Goal: Entertainment & Leisure: Consume media (video, audio)

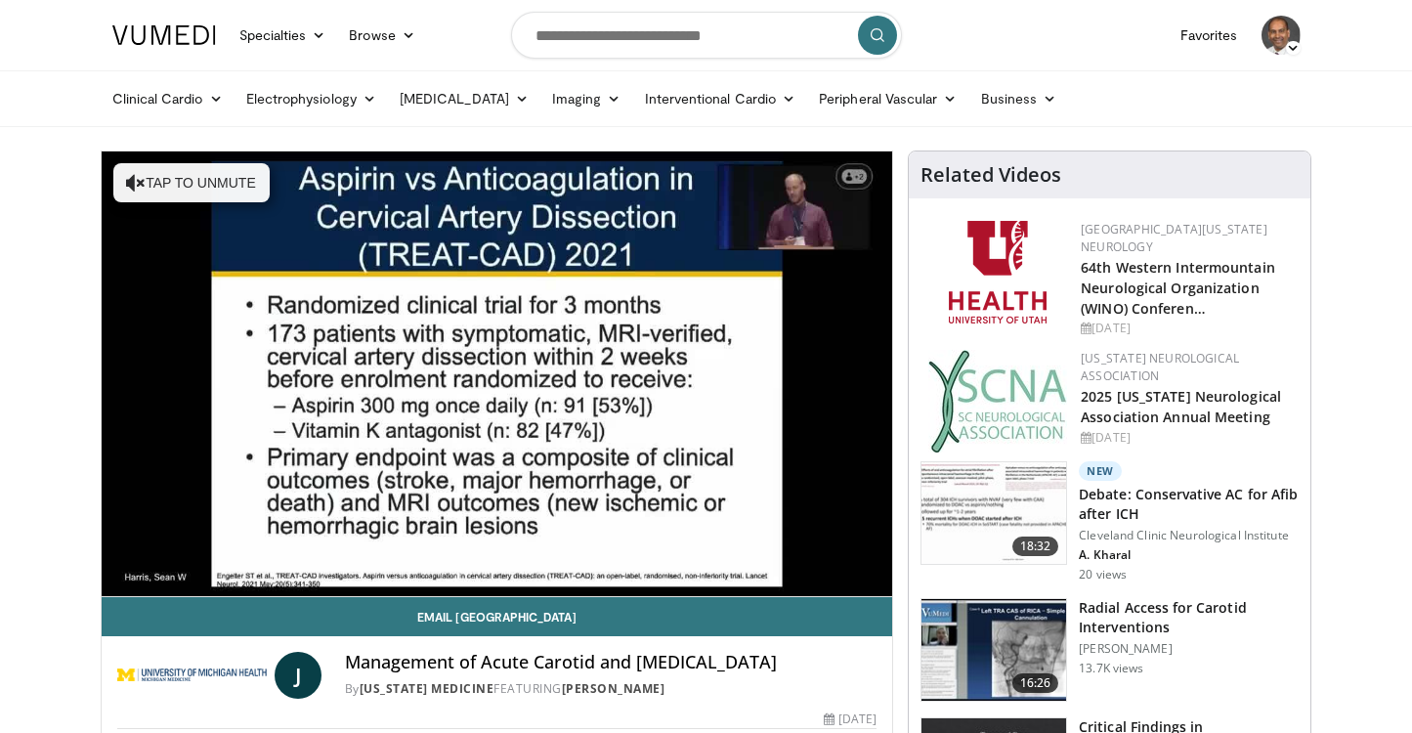
click at [136, 187] on icon "Video Player" at bounding box center [136, 183] width 20 height 20
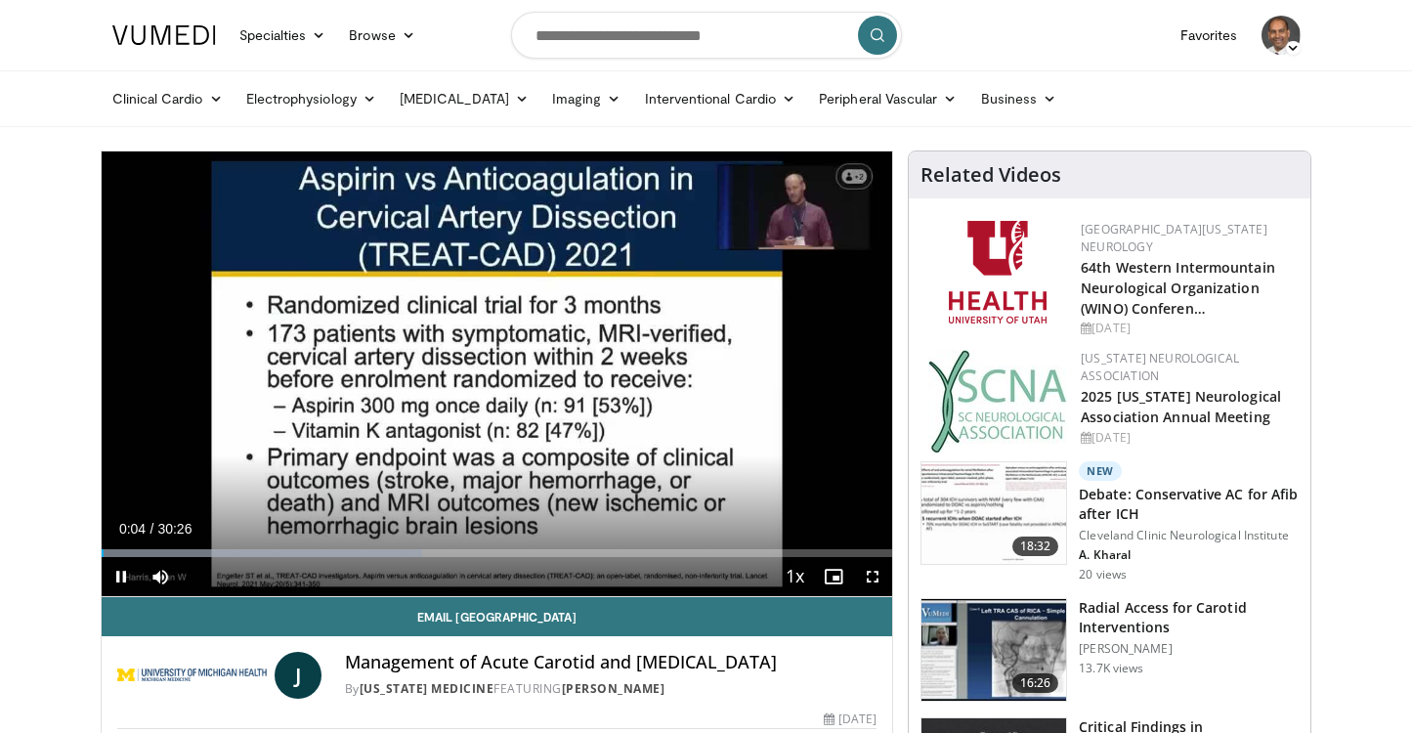
click at [873, 583] on span "Video Player" at bounding box center [872, 576] width 39 height 39
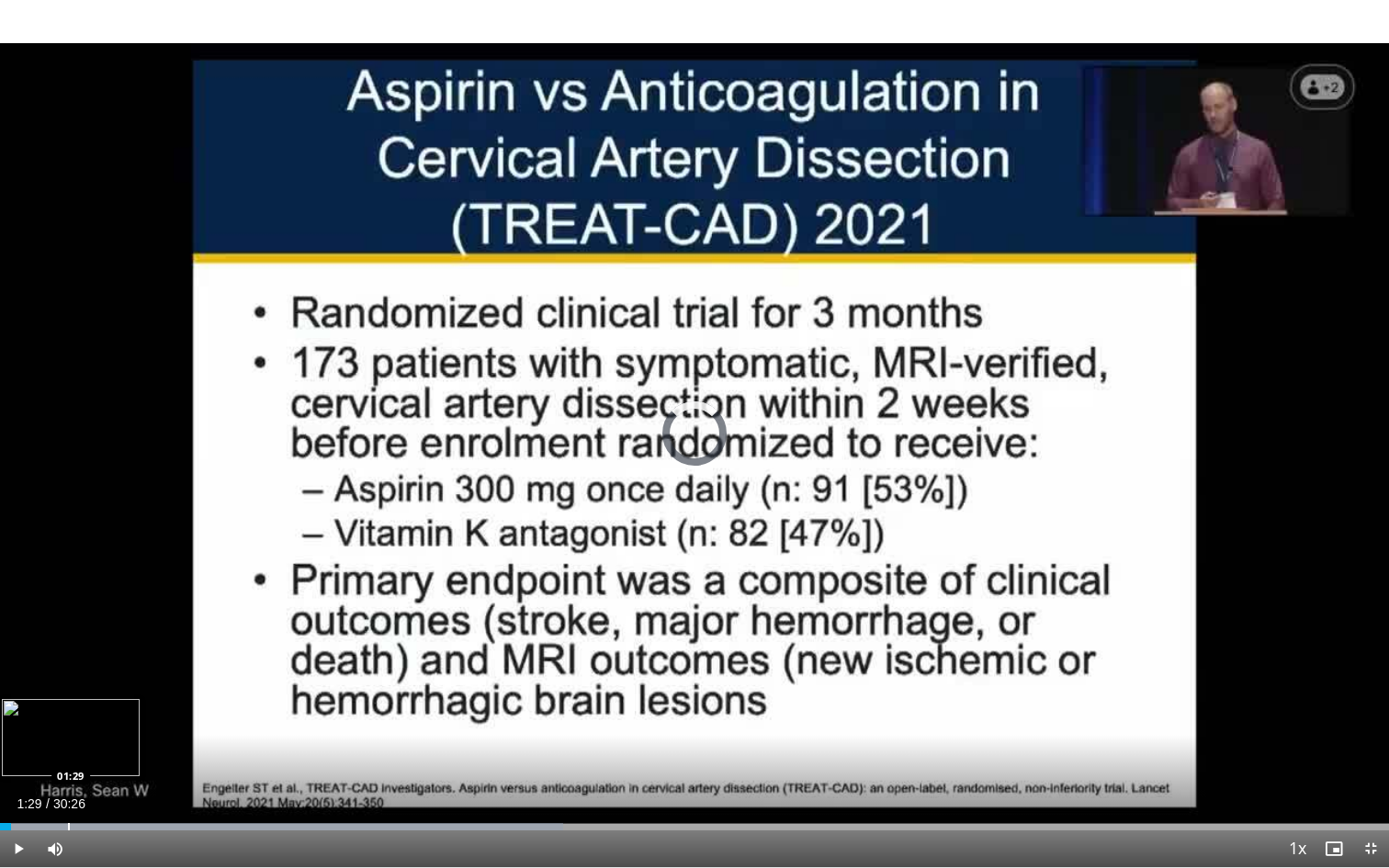
click at [68, 688] on div "Progress Bar" at bounding box center [69, 827] width 2 height 8
click at [108, 688] on div "Progress Bar" at bounding box center [109, 827] width 2 height 8
click at [164, 688] on div "Loaded : 45.45% 02:32 03:36" at bounding box center [694, 821] width 1389 height 18
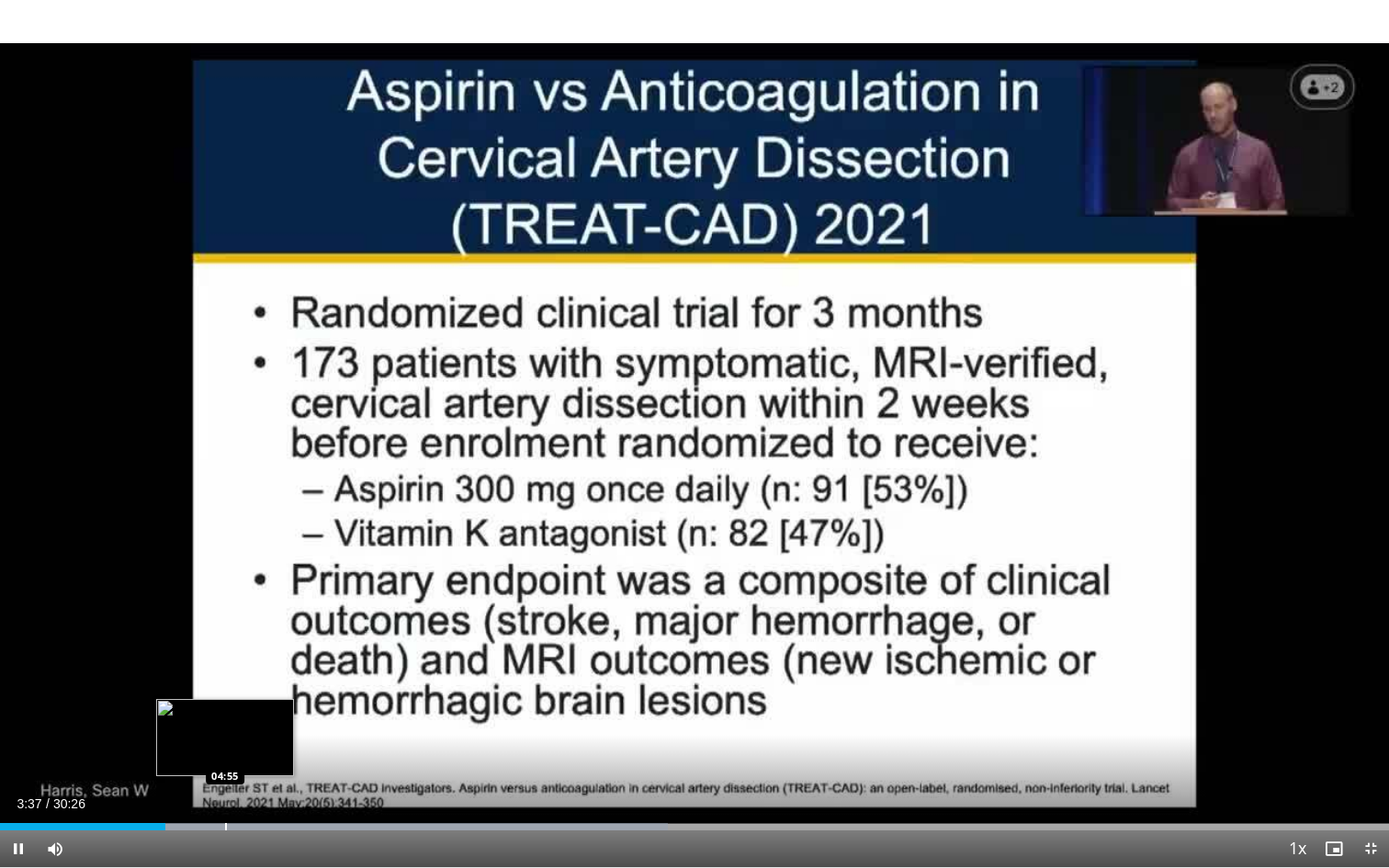
click at [225, 688] on div "Progress Bar" at bounding box center [226, 827] width 2 height 8
click at [281, 688] on div "Loaded : 51.37% 04:56 06:09" at bounding box center [694, 821] width 1389 height 18
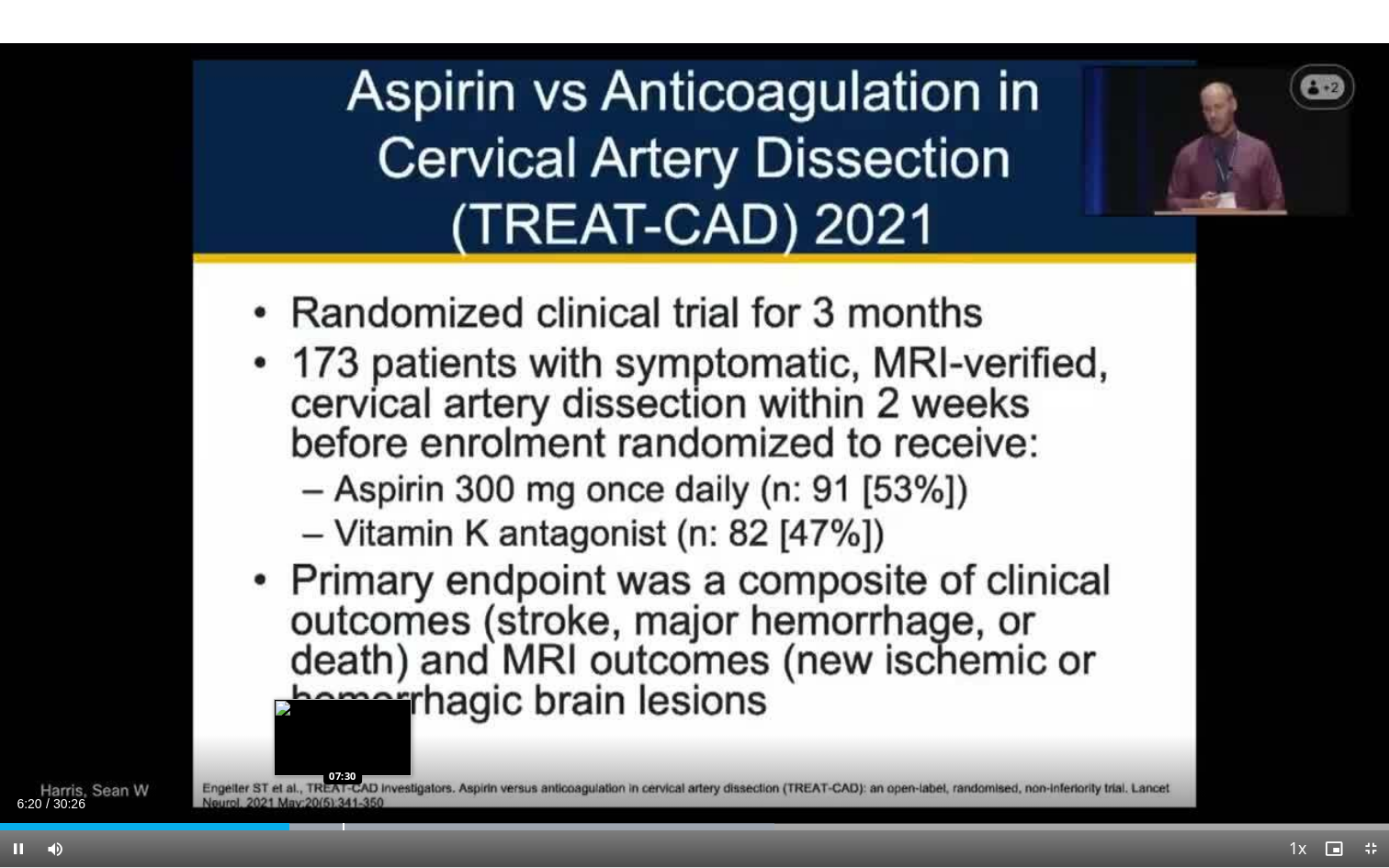
click at [343, 688] on div "Progress Bar" at bounding box center [344, 827] width 2 height 8
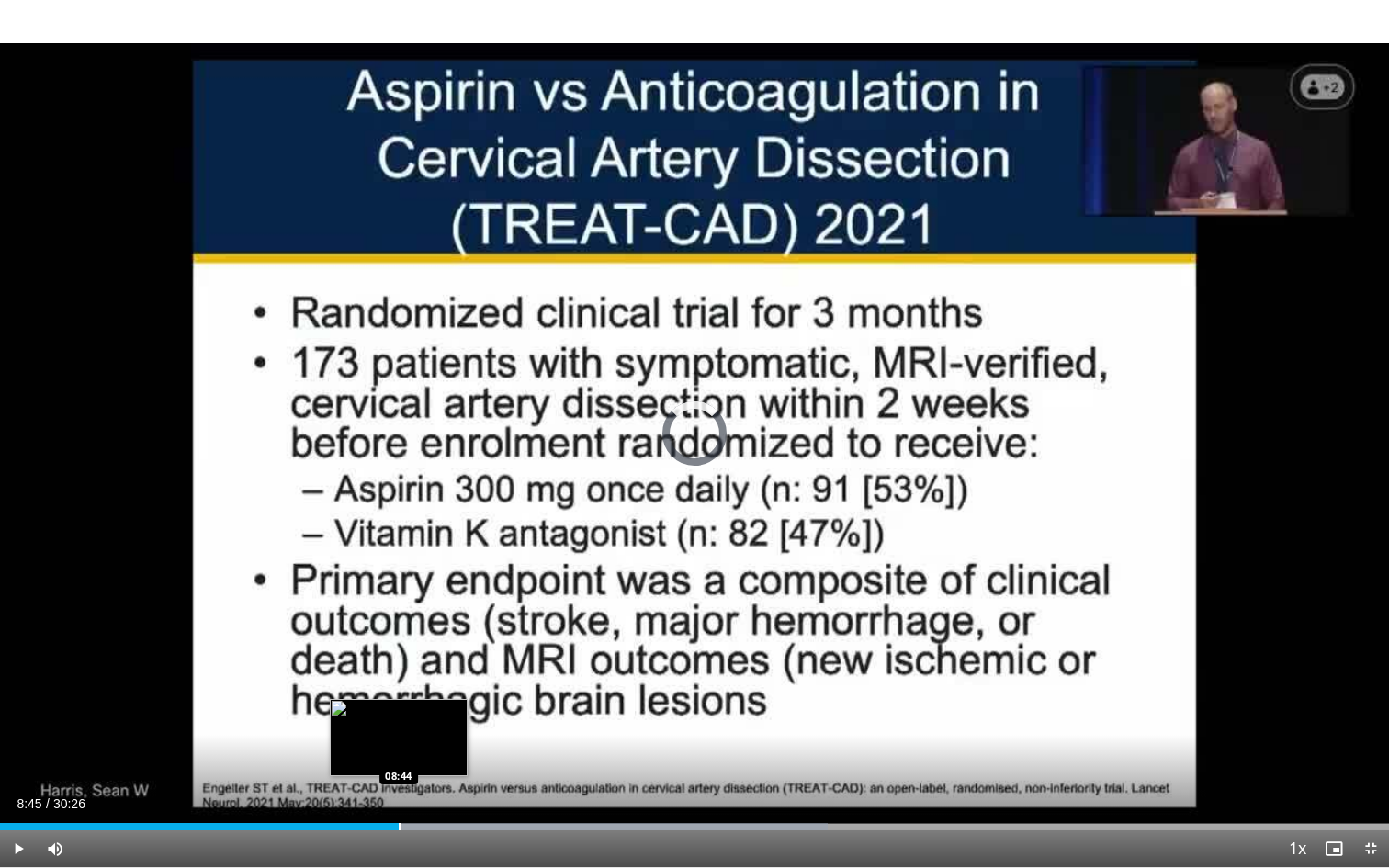
click at [399, 688] on div "Progress Bar" at bounding box center [399, 827] width 2 height 8
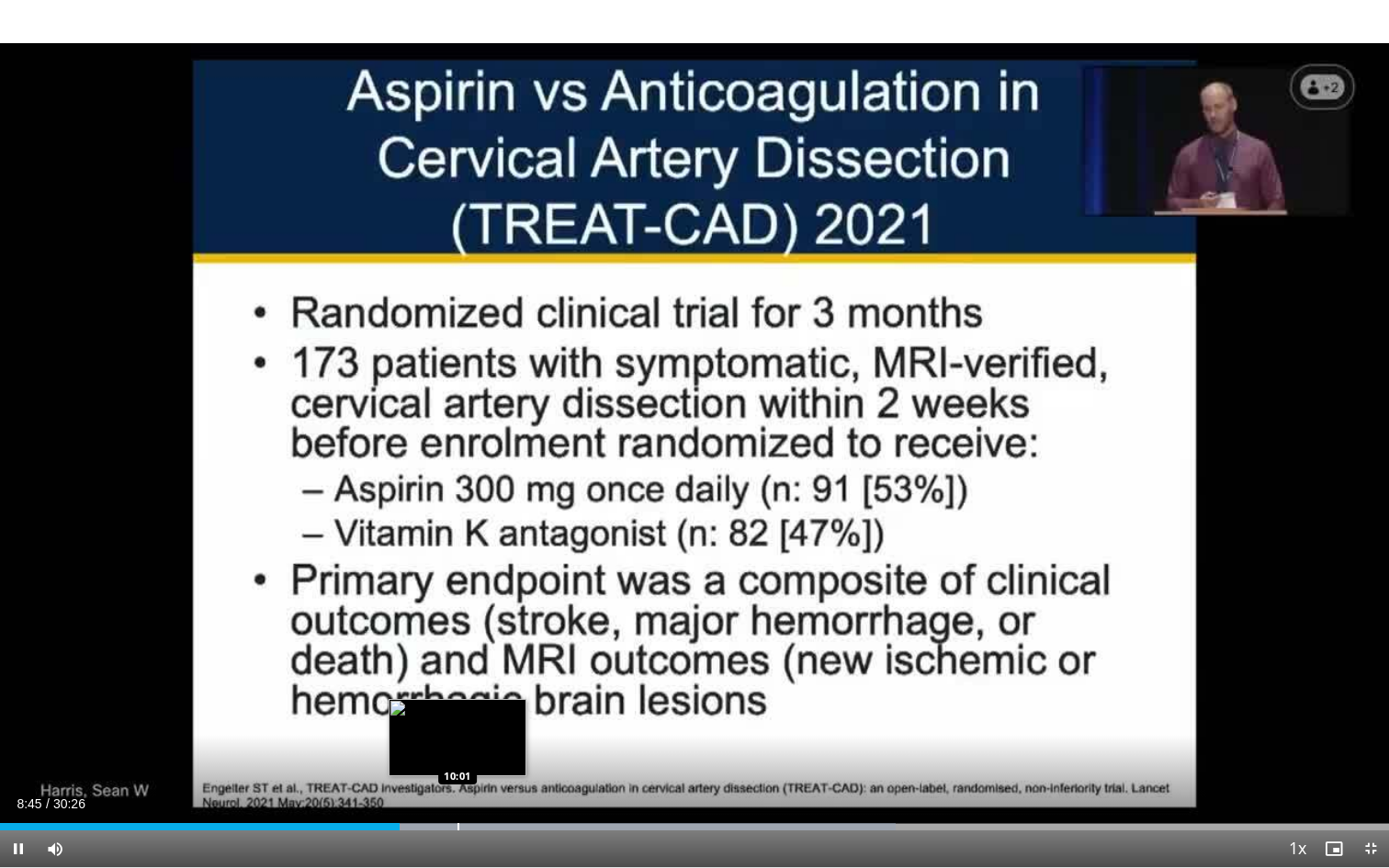
click at [458, 688] on div "Progress Bar" at bounding box center [459, 827] width 2 height 8
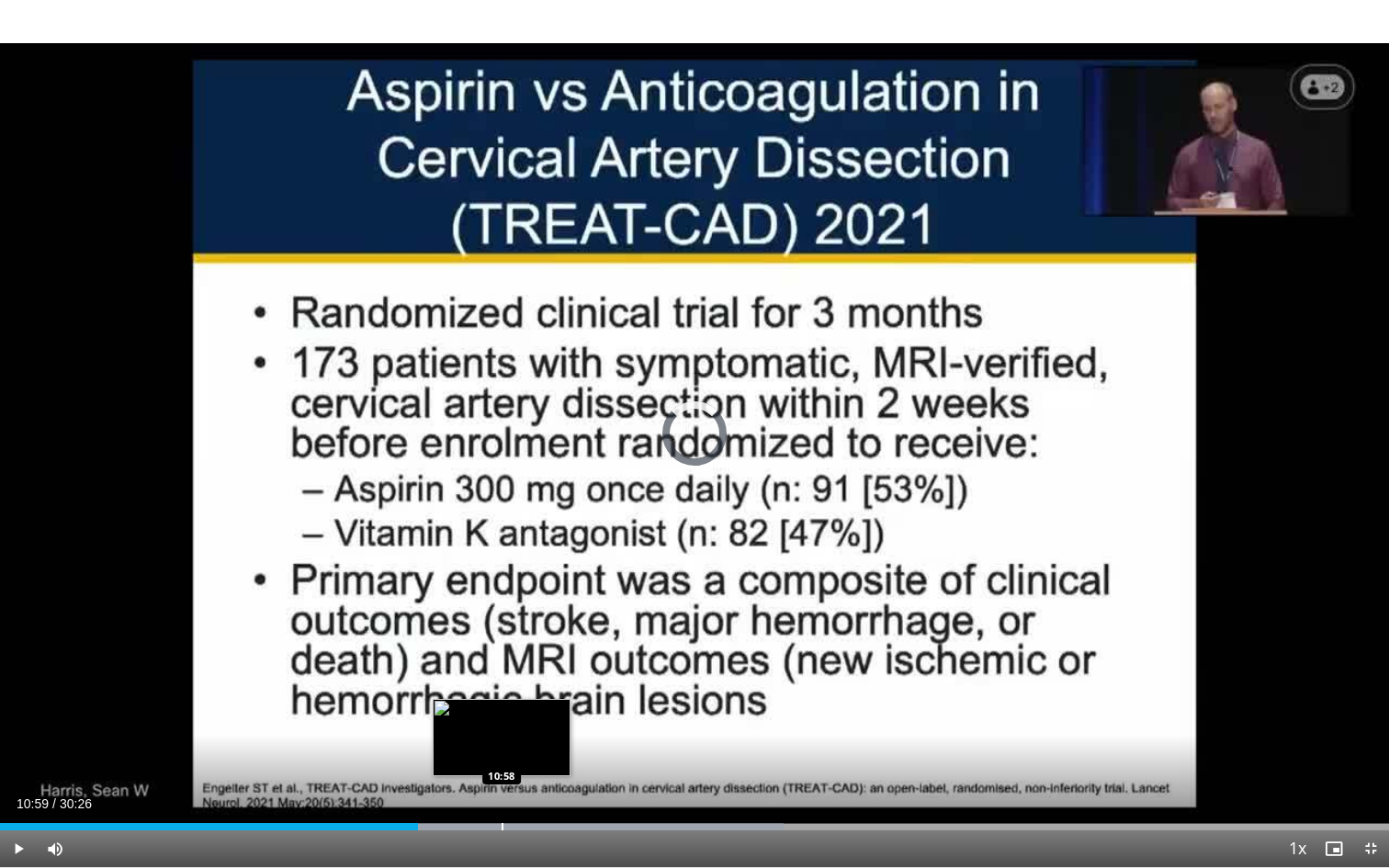
click at [502, 688] on div "Progress Bar" at bounding box center [503, 827] width 2 height 8
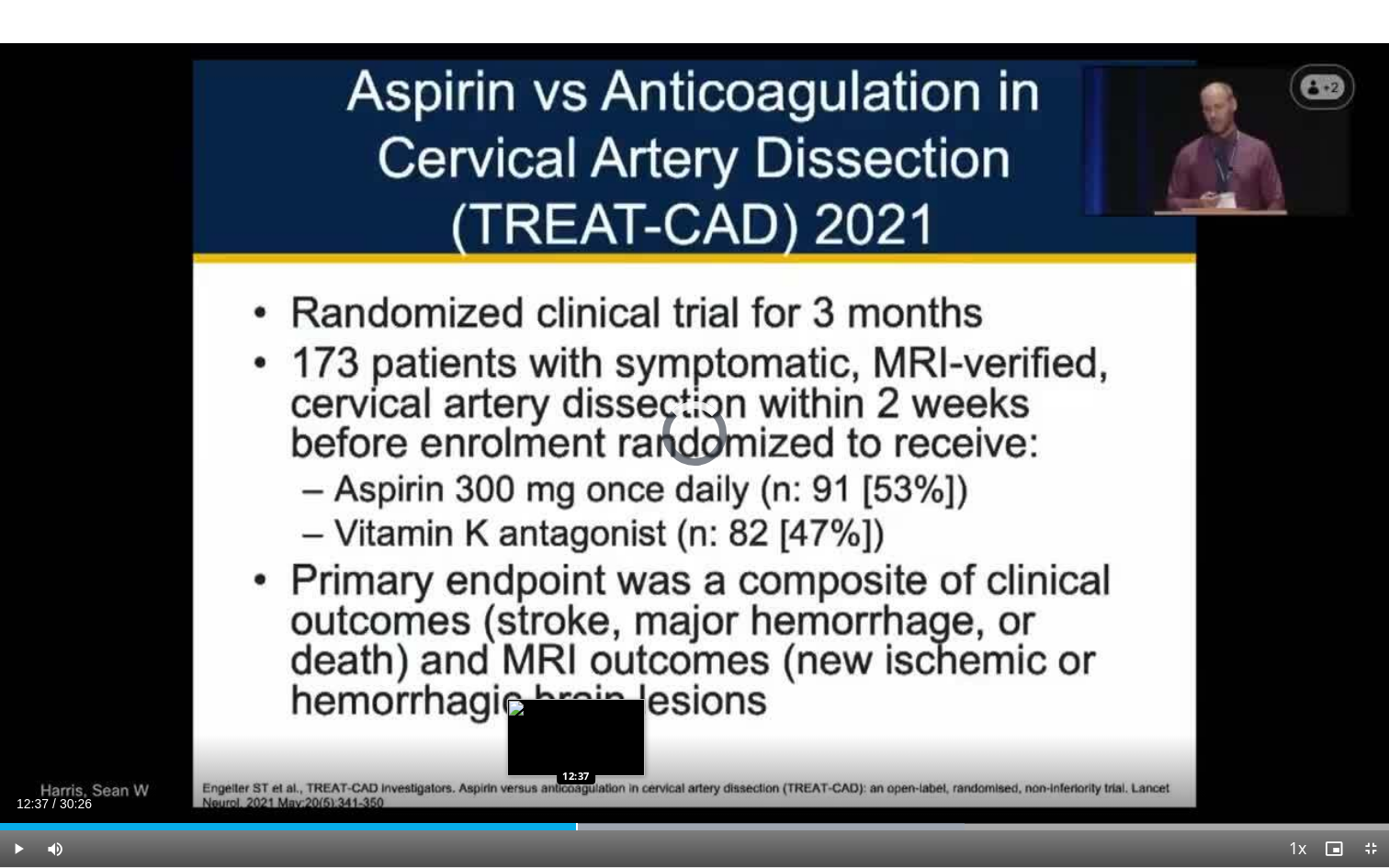
click at [576, 688] on div "Loaded : 69.42% 12:37 12:37" at bounding box center [694, 821] width 1389 height 18
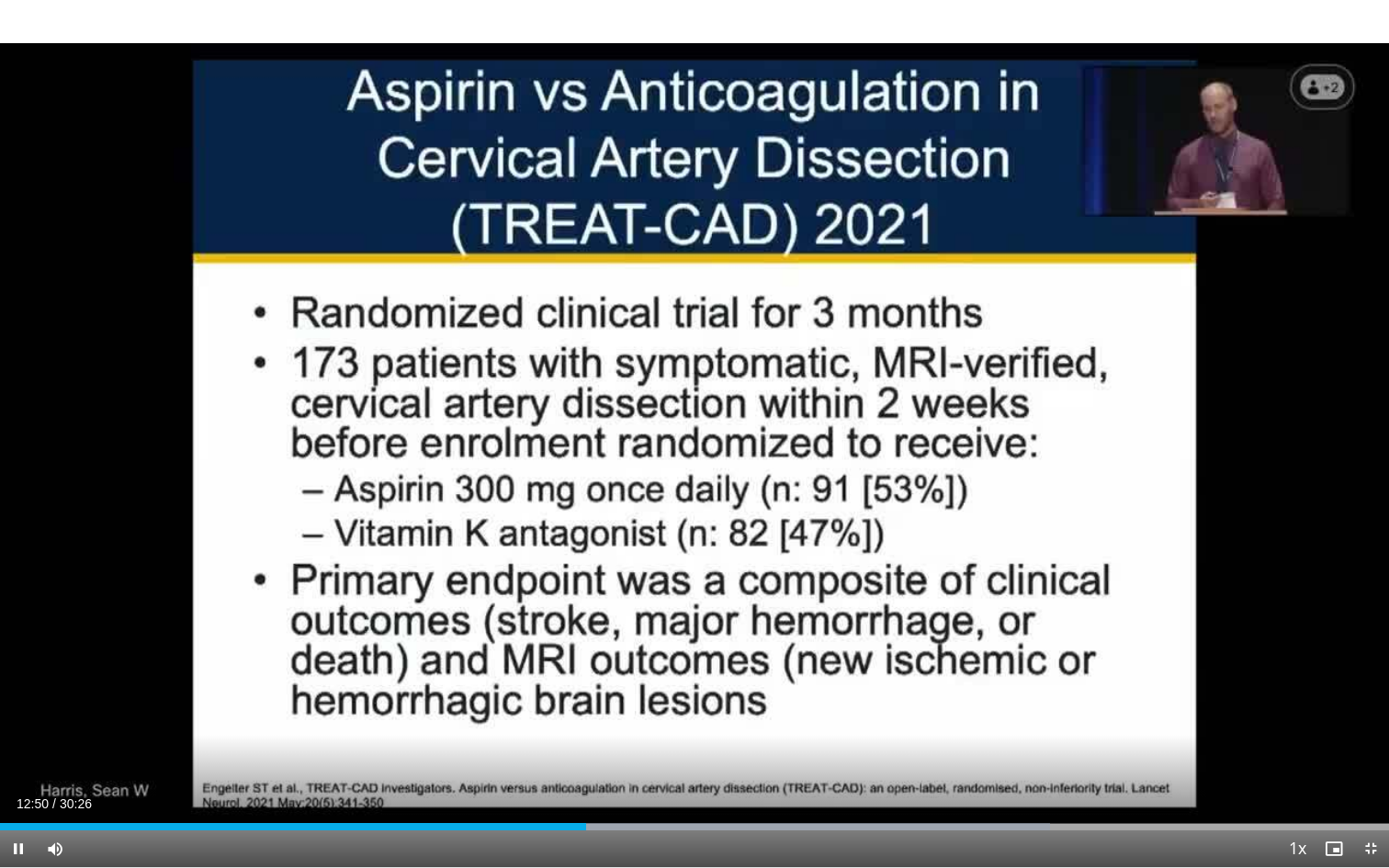
click at [12, 688] on span "Video Player" at bounding box center [18, 848] width 37 height 37
click at [17, 688] on span "Video Player" at bounding box center [18, 848] width 37 height 37
click at [1151, 688] on div "Current Time 13:11 / Duration 30:26 Pause Skip Backward Skip Forward Mute 0% Lo…" at bounding box center [694, 848] width 1389 height 37
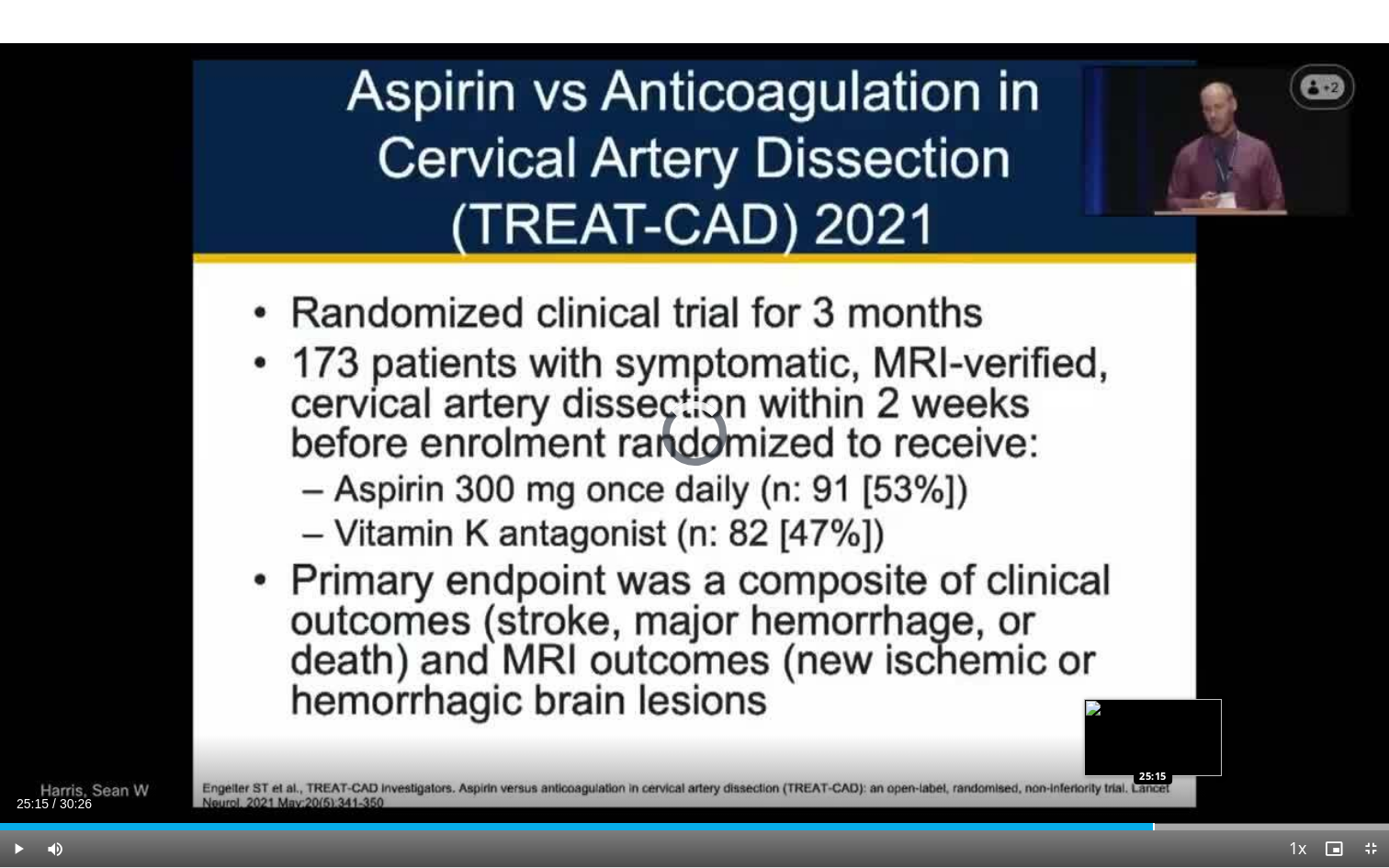
click at [1153, 688] on div "Progress Bar" at bounding box center [1154, 827] width 2 height 8
click at [1143, 688] on div "Progress Bar" at bounding box center [1144, 827] width 2 height 8
click at [1118, 688] on div "Progress Bar" at bounding box center [1119, 827] width 2 height 8
click at [22, 688] on span "Video Player" at bounding box center [18, 848] width 37 height 37
click at [18, 688] on span "Video Player" at bounding box center [18, 848] width 37 height 37
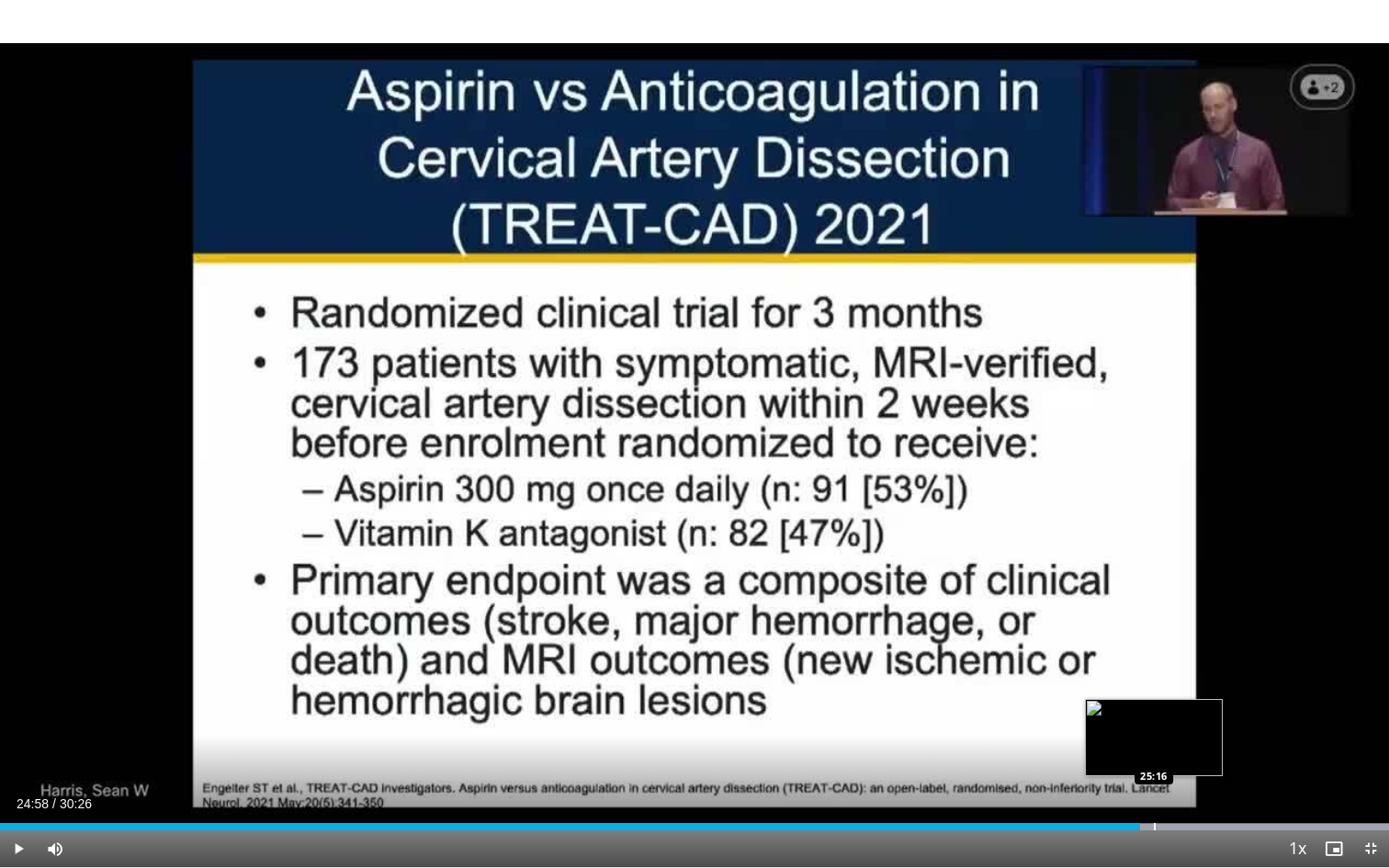
click at [1154, 688] on div "Progress Bar" at bounding box center [1155, 827] width 2 height 8
click at [1176, 688] on div "Progress Bar" at bounding box center [1177, 827] width 2 height 8
click at [1198, 688] on div "Progress Bar" at bounding box center [1199, 827] width 2 height 8
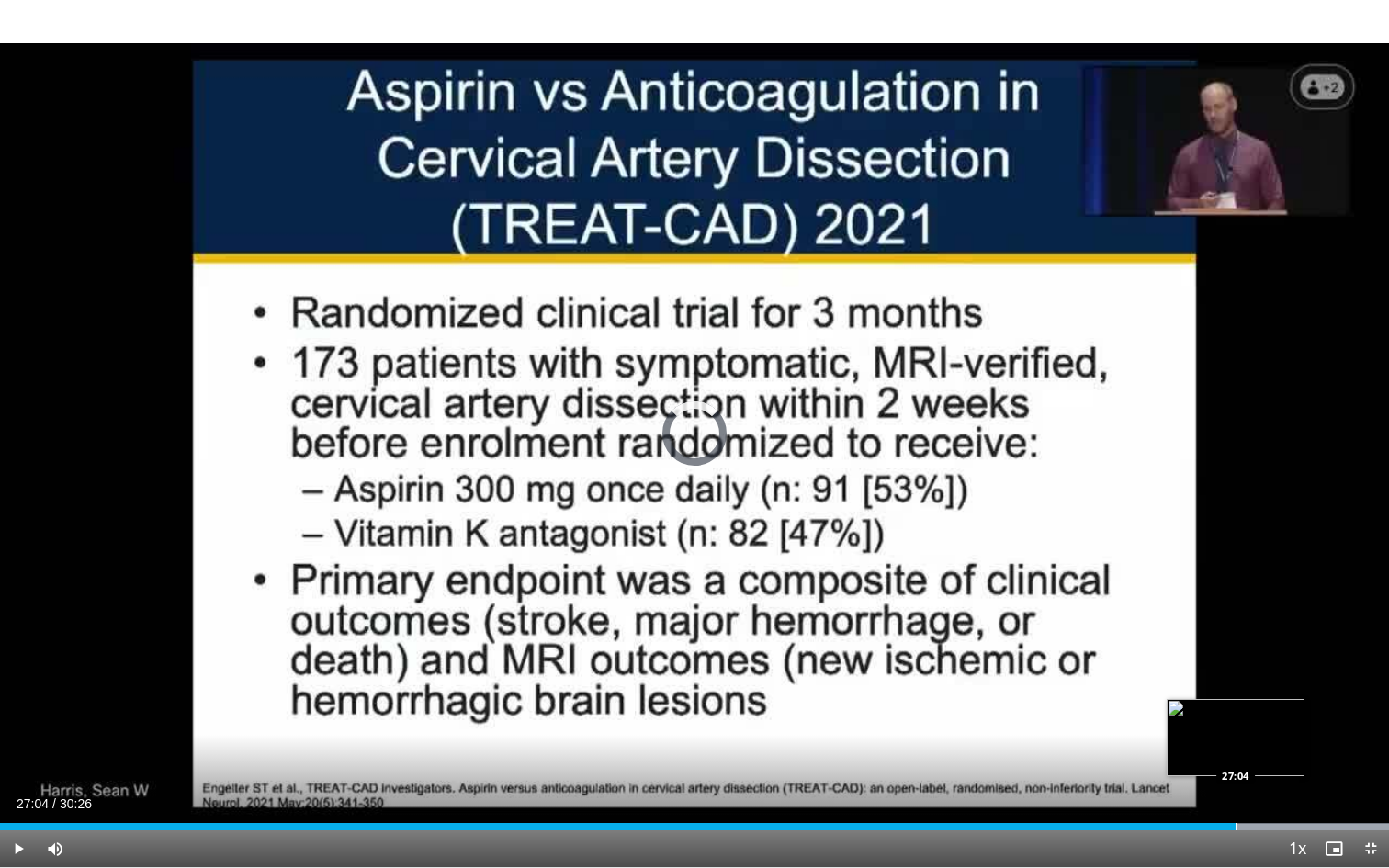
click at [1236, 688] on div "Progress Bar" at bounding box center [1237, 827] width 2 height 8
click at [1283, 688] on div "Progress Bar" at bounding box center [1284, 827] width 2 height 8
click at [1326, 688] on div "Progress Bar" at bounding box center [1332, 827] width 2 height 8
